Goal: Transaction & Acquisition: Purchase product/service

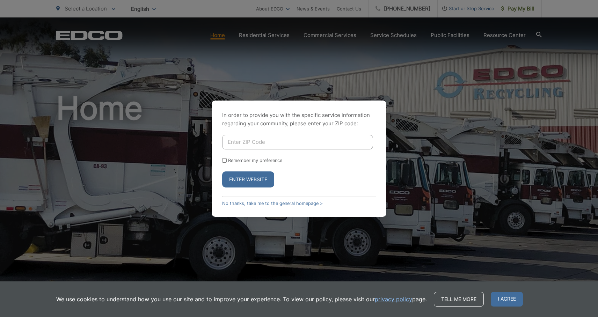
click at [251, 141] on input "Enter ZIP Code" at bounding box center [297, 142] width 151 height 15
type input "92078"
click at [226, 160] on input "Remember my preference" at bounding box center [224, 160] width 5 height 5
checkbox input "true"
click at [244, 180] on button "Enter Website" at bounding box center [248, 179] width 52 height 16
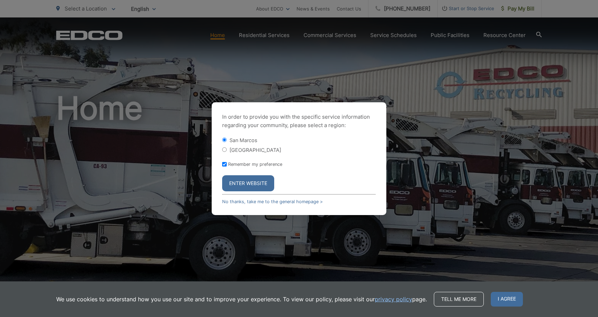
click at [247, 183] on button "Enter Website" at bounding box center [248, 183] width 52 height 16
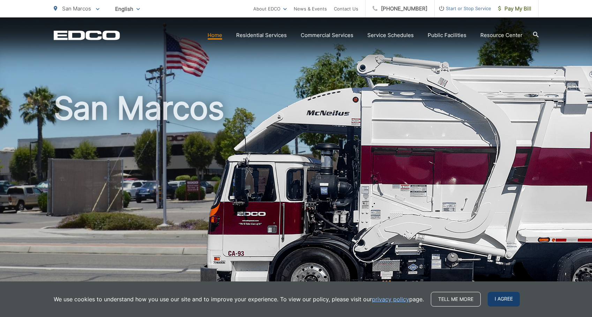
click at [501, 300] on span "I agree" at bounding box center [504, 299] width 32 height 15
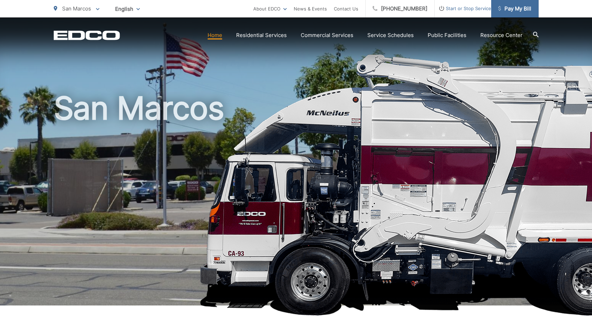
click at [518, 10] on span "Pay My Bill" at bounding box center [515, 9] width 33 height 8
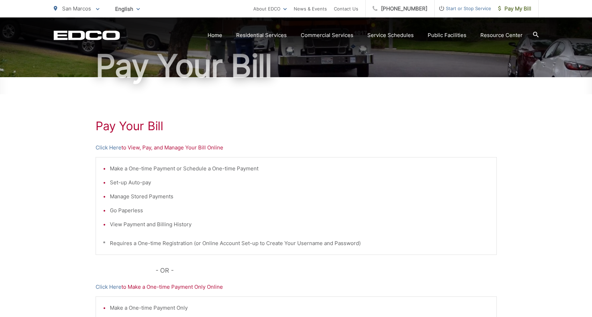
scroll to position [76, 0]
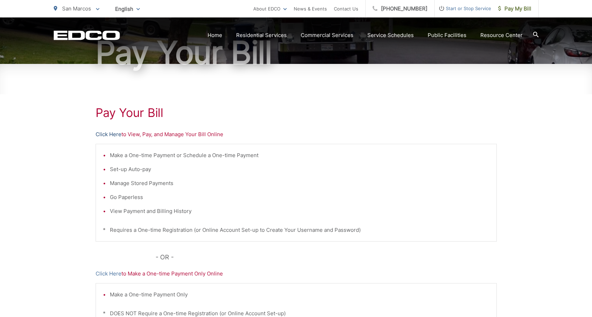
click at [103, 134] on link "Click Here" at bounding box center [109, 134] width 26 height 8
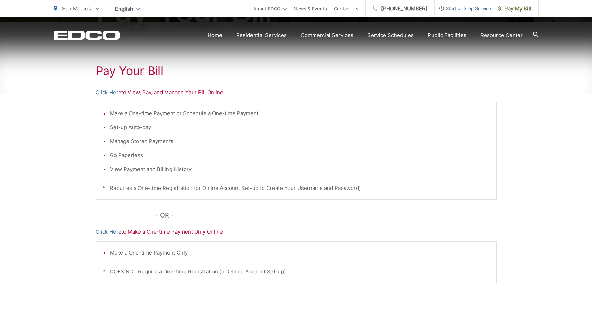
scroll to position [121, 0]
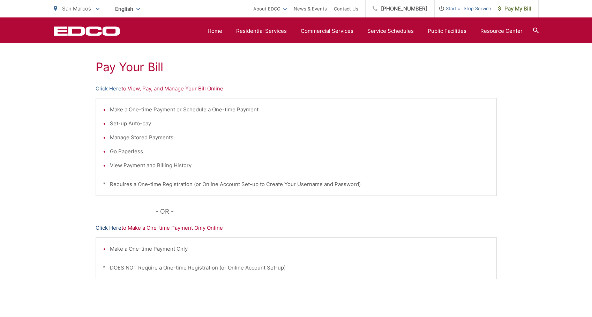
click at [110, 227] on link "Click Here" at bounding box center [109, 228] width 26 height 8
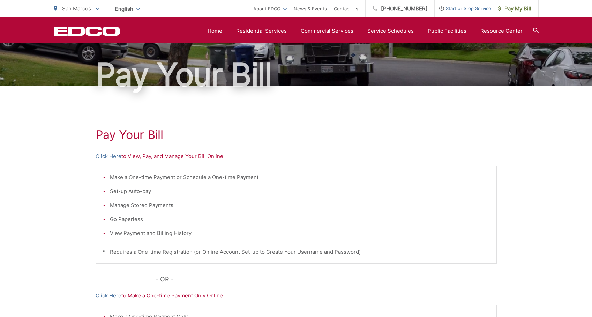
scroll to position [0, 0]
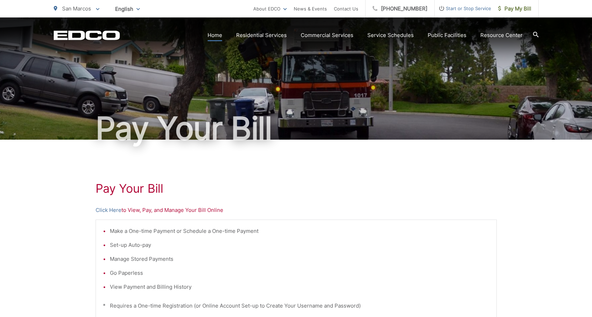
click at [219, 32] on link "Home" at bounding box center [215, 35] width 15 height 8
